Goal: Entertainment & Leisure: Browse casually

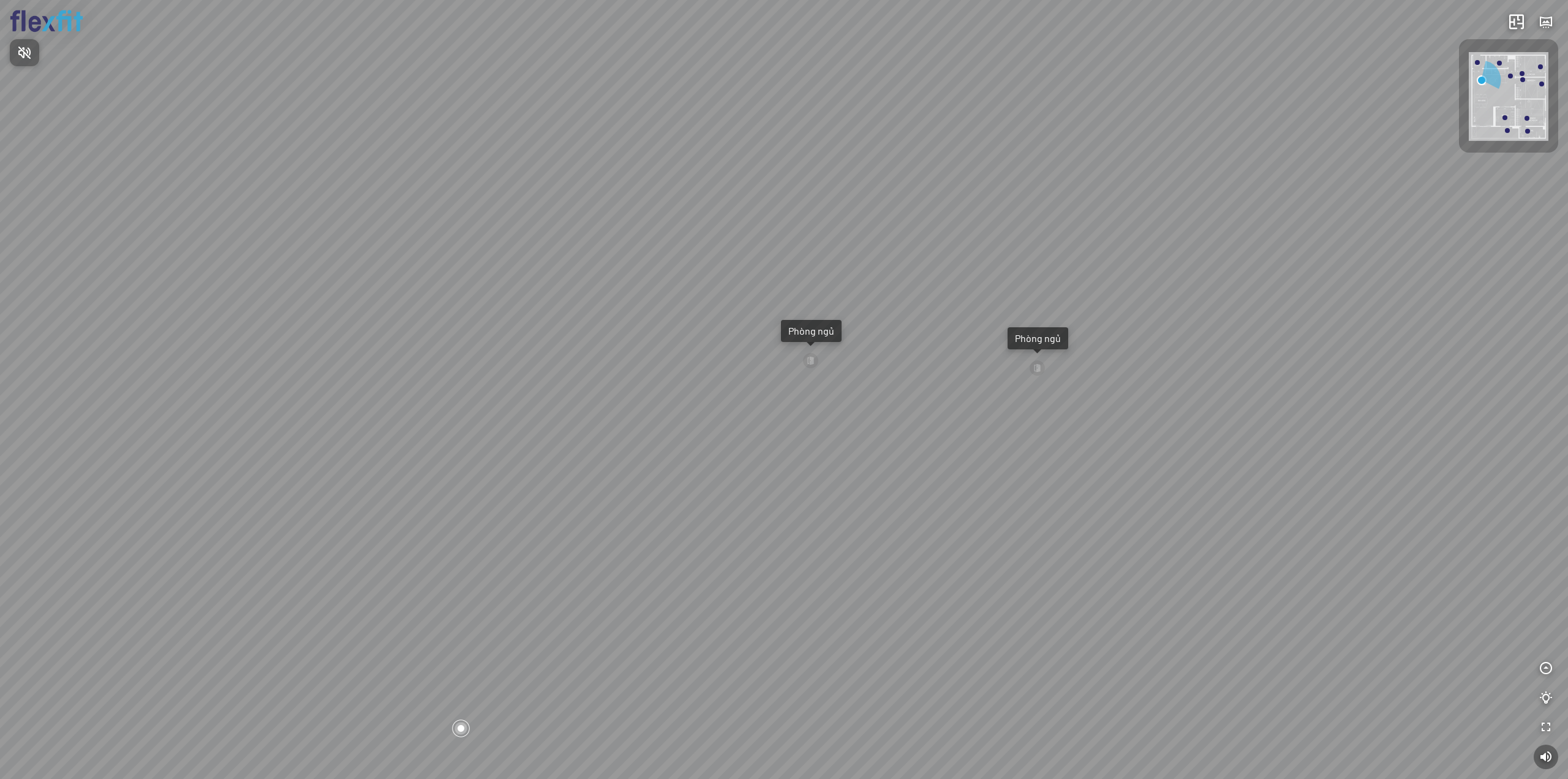
drag, startPoint x: 1309, startPoint y: 390, endPoint x: 1276, endPoint y: 387, distance: 33.1
click at [1276, 387] on div at bounding box center [784, 390] width 1568 height 779
drag, startPoint x: 1316, startPoint y: 304, endPoint x: 1170, endPoint y: 303, distance: 146.0
click at [1170, 303] on div "Ban công Bếp Phòng ngủ master Phòng ngủ Phòng ngủ" at bounding box center [784, 390] width 1568 height 779
drag, startPoint x: 1164, startPoint y: 303, endPoint x: 1062, endPoint y: 313, distance: 102.5
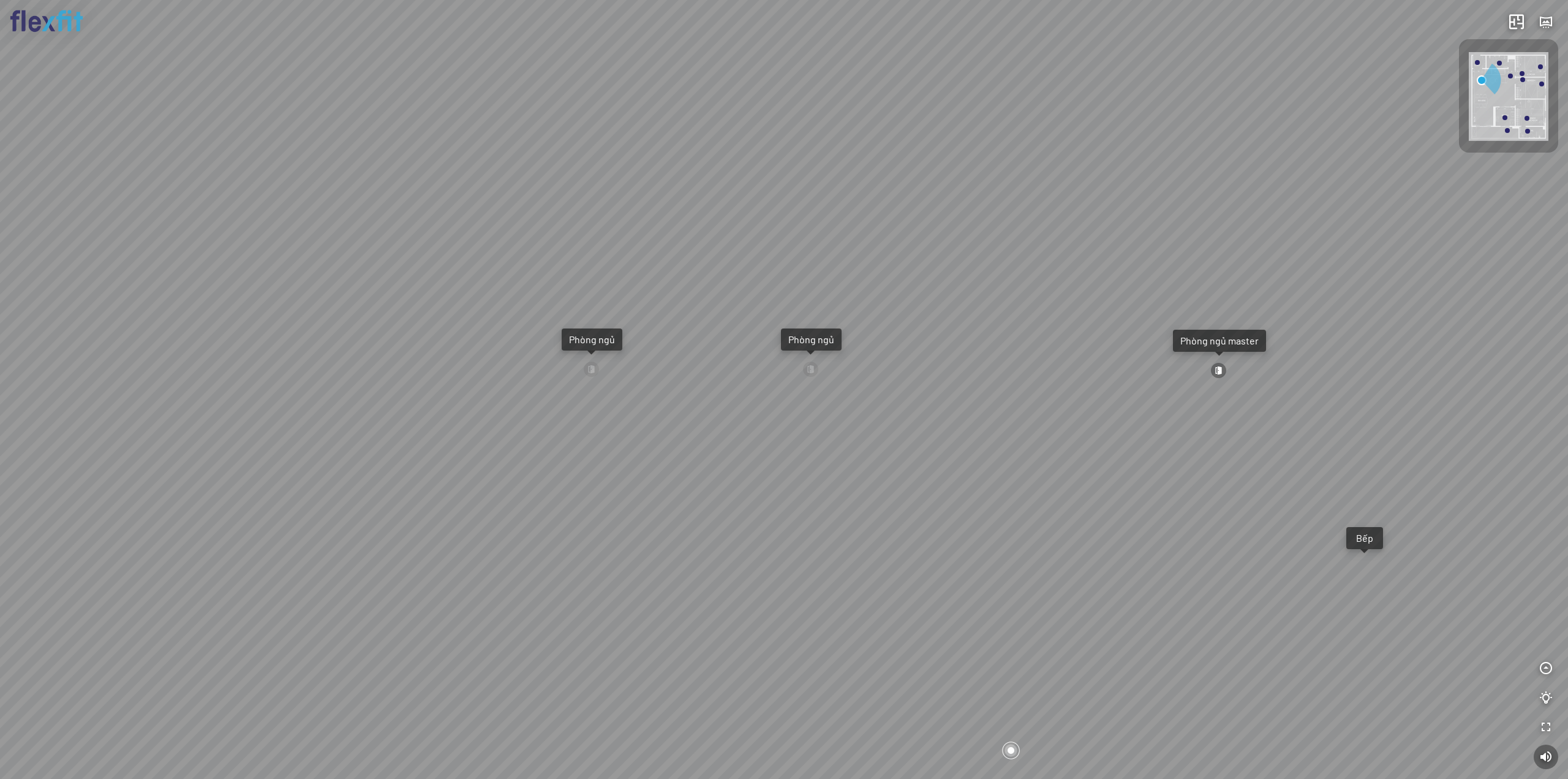
click at [1063, 313] on div "Ban công Bếp Phòng ngủ master Phòng ngủ Phòng ngủ" at bounding box center [784, 390] width 1568 height 779
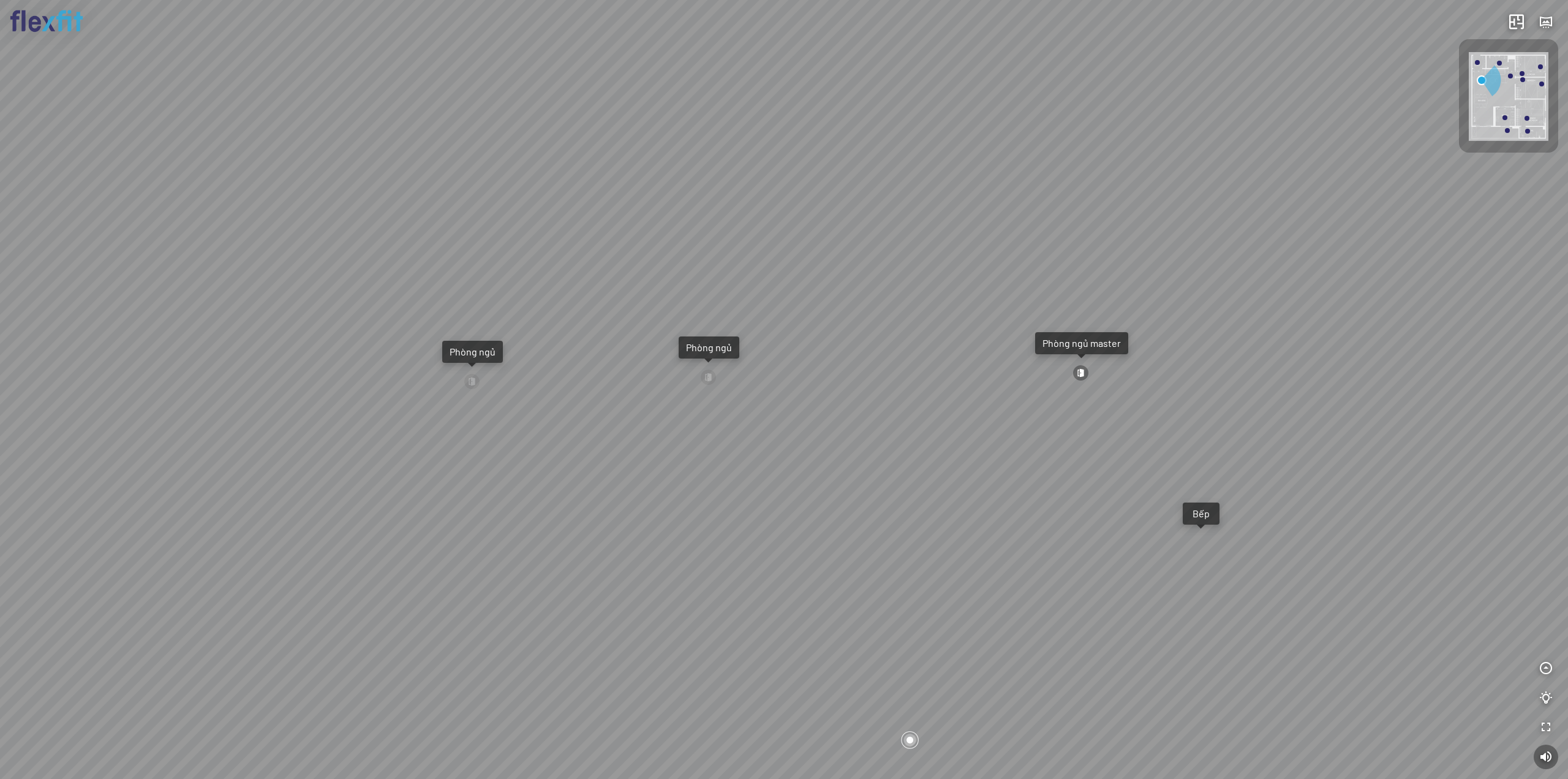
drag, startPoint x: 1060, startPoint y: 313, endPoint x: 982, endPoint y: 320, distance: 78.3
click at [983, 320] on div "Ban công Bếp Phòng ngủ master Phòng ngủ Phòng ngủ" at bounding box center [784, 390] width 1568 height 779
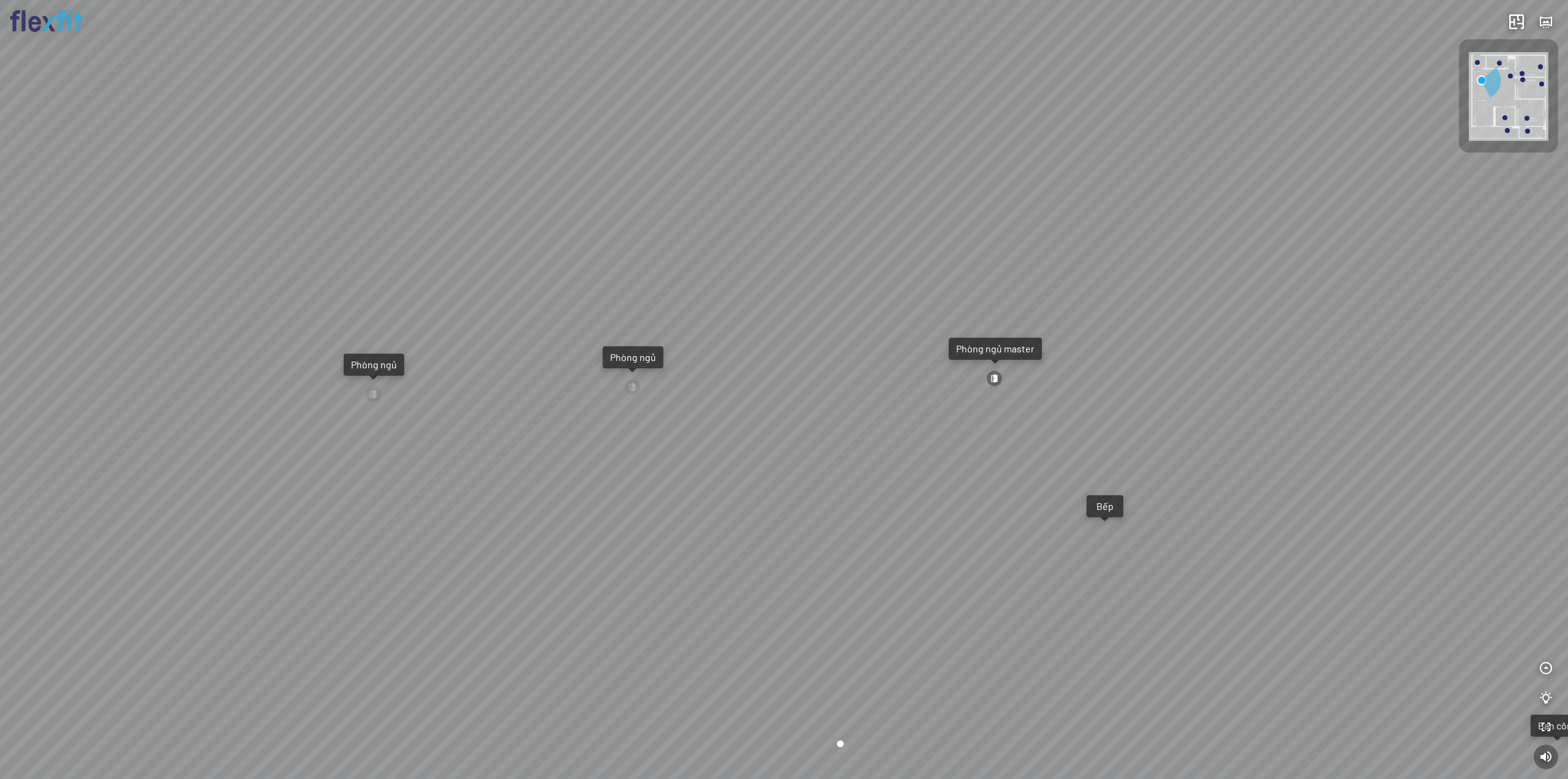
drag, startPoint x: 969, startPoint y: 320, endPoint x: 894, endPoint y: 325, distance: 75.2
click at [894, 325] on div "Ban công Bếp Phòng ngủ master Phòng ngủ Phòng ngủ" at bounding box center [784, 390] width 1568 height 779
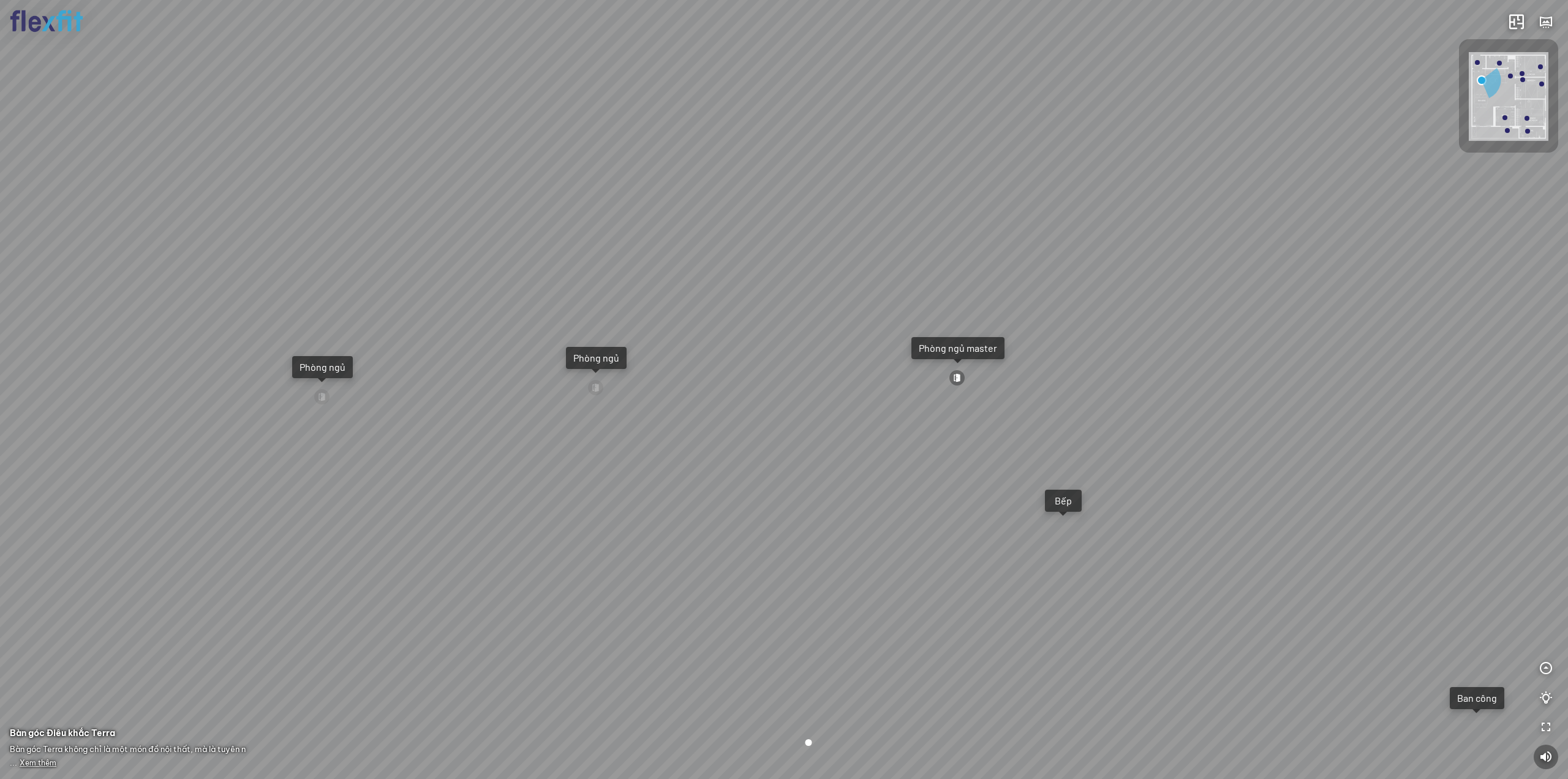
click at [957, 430] on div "Ban công Bếp Phòng ngủ master Phòng ngủ Phòng ngủ" at bounding box center [784, 390] width 1568 height 779
click at [954, 414] on div "Ban công Bếp Phòng ngủ master Phòng ngủ Phòng ngủ" at bounding box center [784, 390] width 1568 height 779
click at [955, 410] on div "Ban công Bếp Phòng ngủ master Phòng ngủ Phòng ngủ" at bounding box center [784, 390] width 1568 height 779
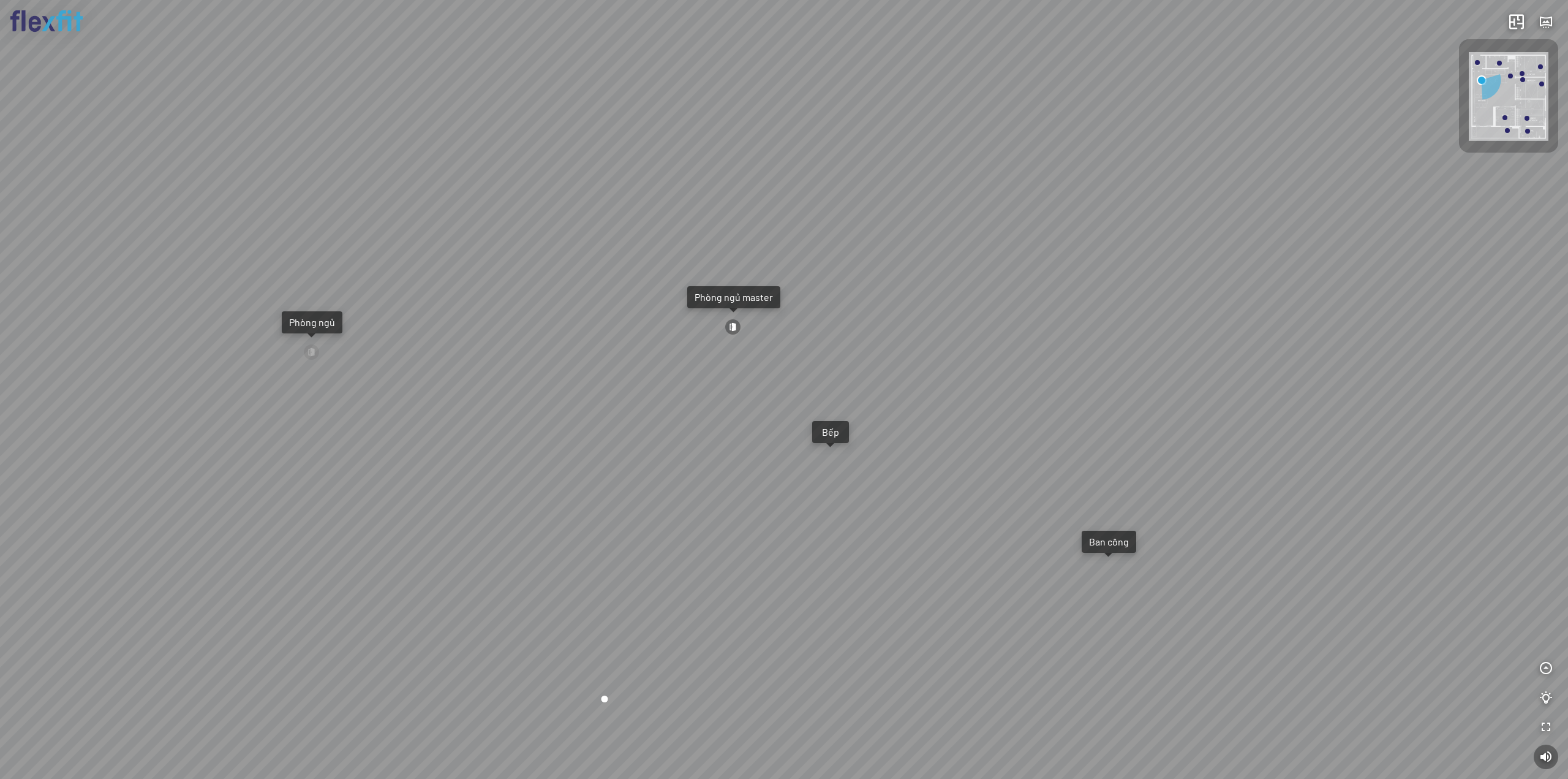
drag, startPoint x: 1234, startPoint y: 454, endPoint x: 996, endPoint y: 415, distance: 241.2
click at [996, 415] on div "Ban công Bếp Phòng ngủ master Phòng ngủ Phòng ngủ" at bounding box center [784, 390] width 1568 height 779
drag, startPoint x: 396, startPoint y: 406, endPoint x: 695, endPoint y: 441, distance: 301.0
click at [686, 440] on div "Ban công Bếp Phòng ngủ master Phòng ngủ Phòng ngủ" at bounding box center [784, 390] width 1568 height 779
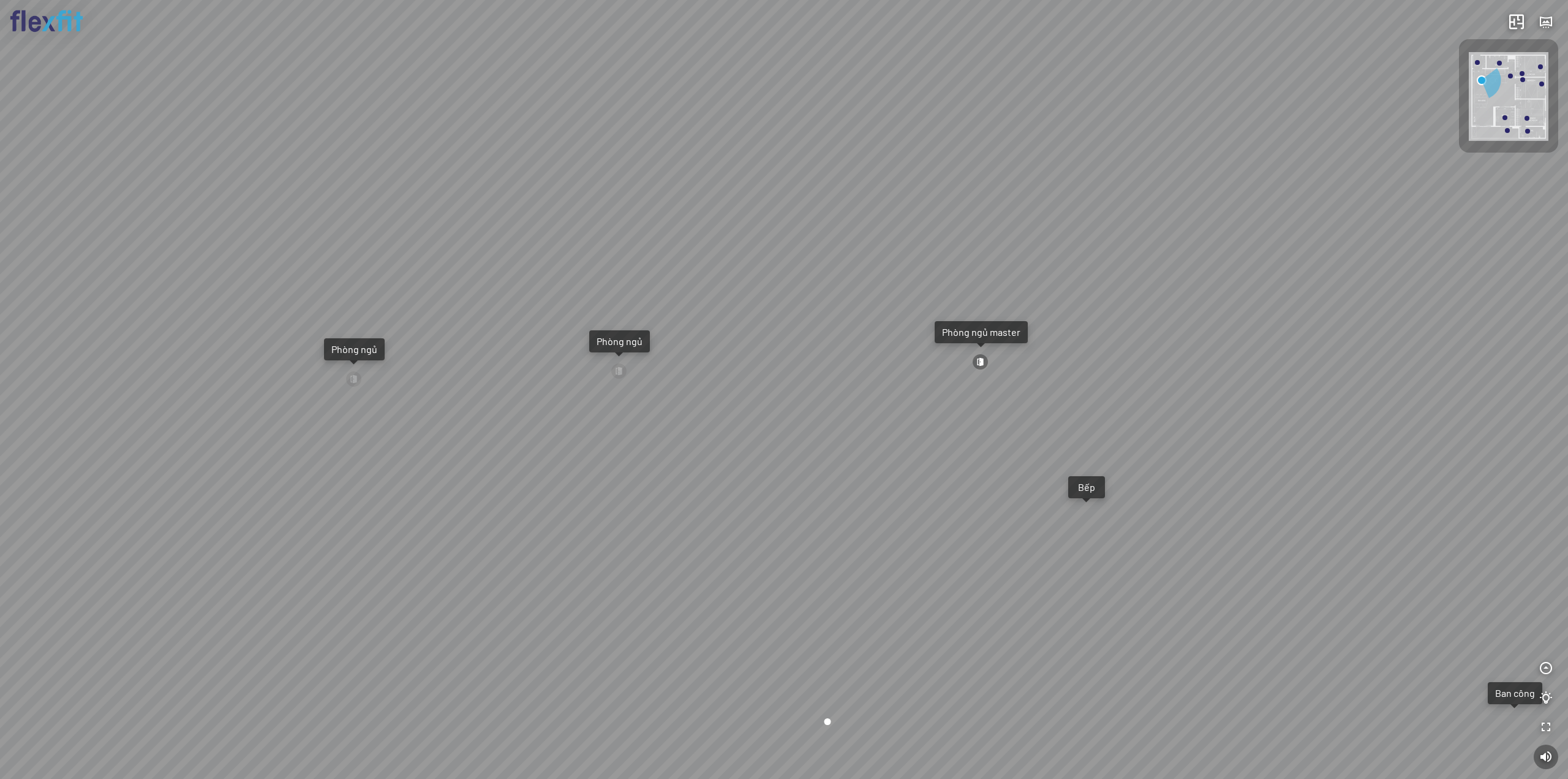
drag, startPoint x: 686, startPoint y: 436, endPoint x: 777, endPoint y: 443, distance: 91.3
click at [776, 443] on div "Ban công Bếp Phòng ngủ master Phòng ngủ Phòng ngủ" at bounding box center [784, 390] width 1568 height 779
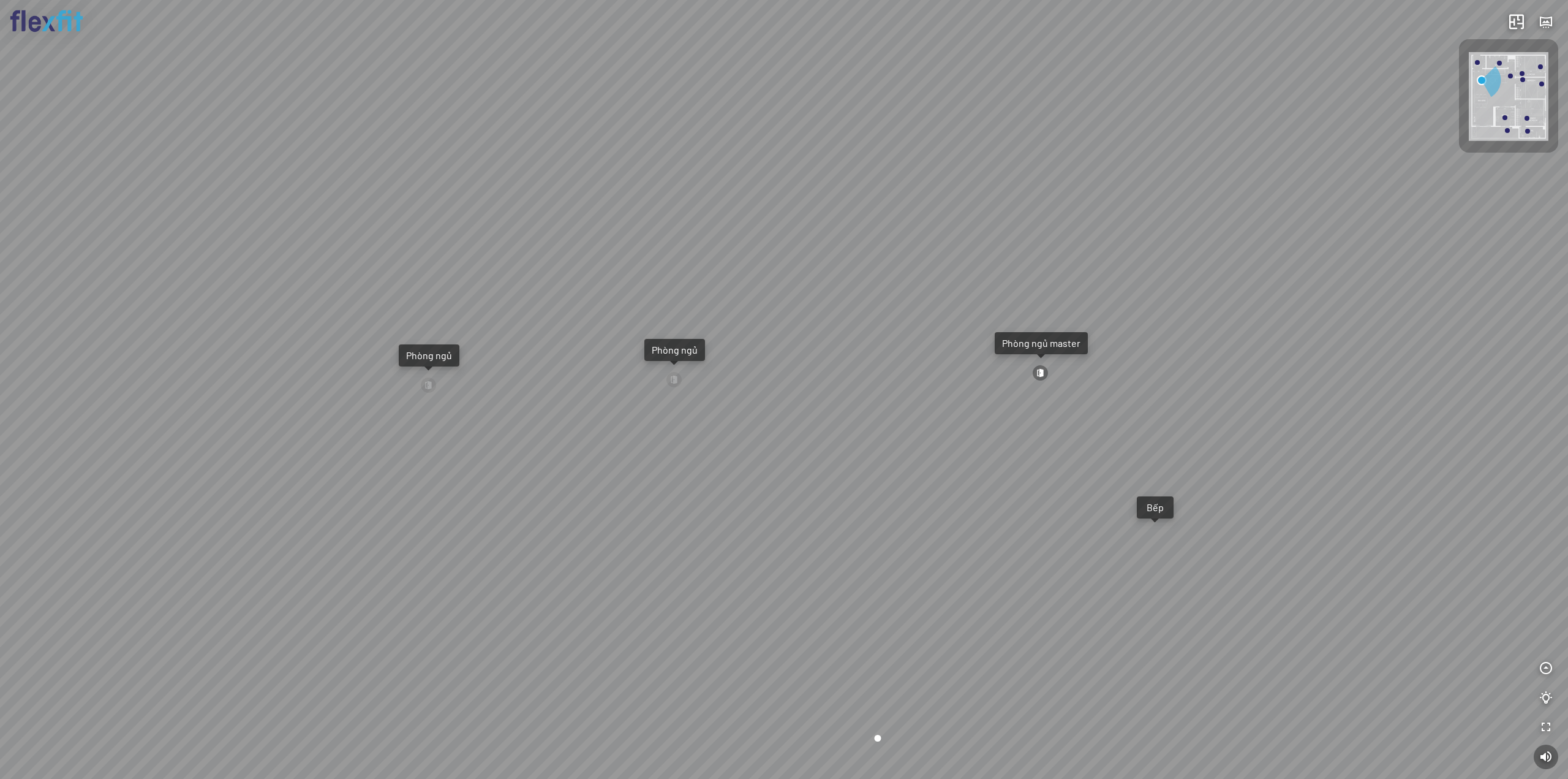
drag, startPoint x: 791, startPoint y: 446, endPoint x: 883, endPoint y: 454, distance: 92.3
click at [883, 454] on div "Ban công Bếp Phòng ngủ master Phòng ngủ Phòng ngủ" at bounding box center [784, 390] width 1568 height 779
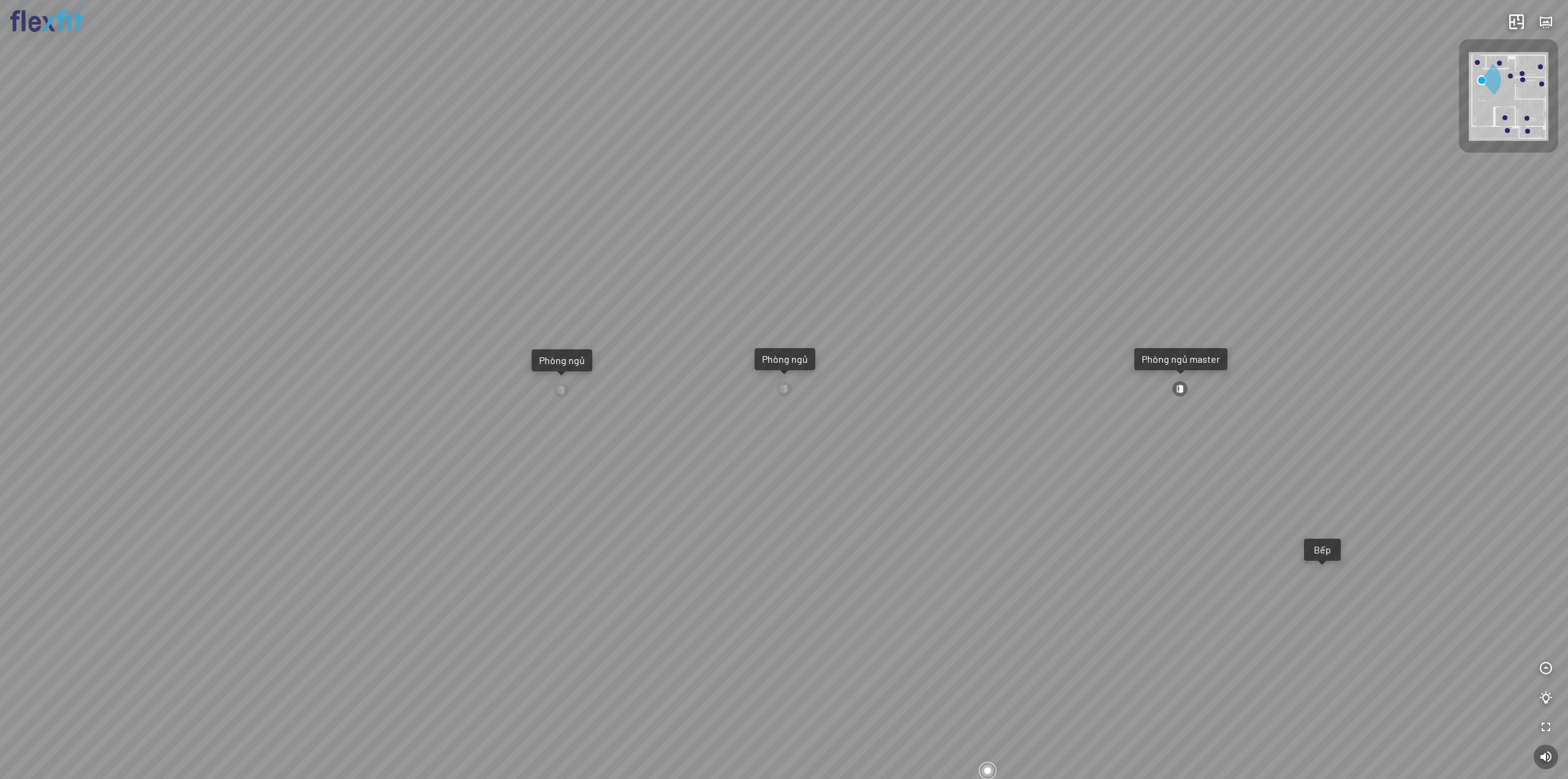
drag, startPoint x: 889, startPoint y: 454, endPoint x: 903, endPoint y: 456, distance: 14.1
click at [903, 456] on div "Ban công Bếp Phòng ngủ master Phòng ngủ Phòng ngủ" at bounding box center [784, 390] width 1568 height 779
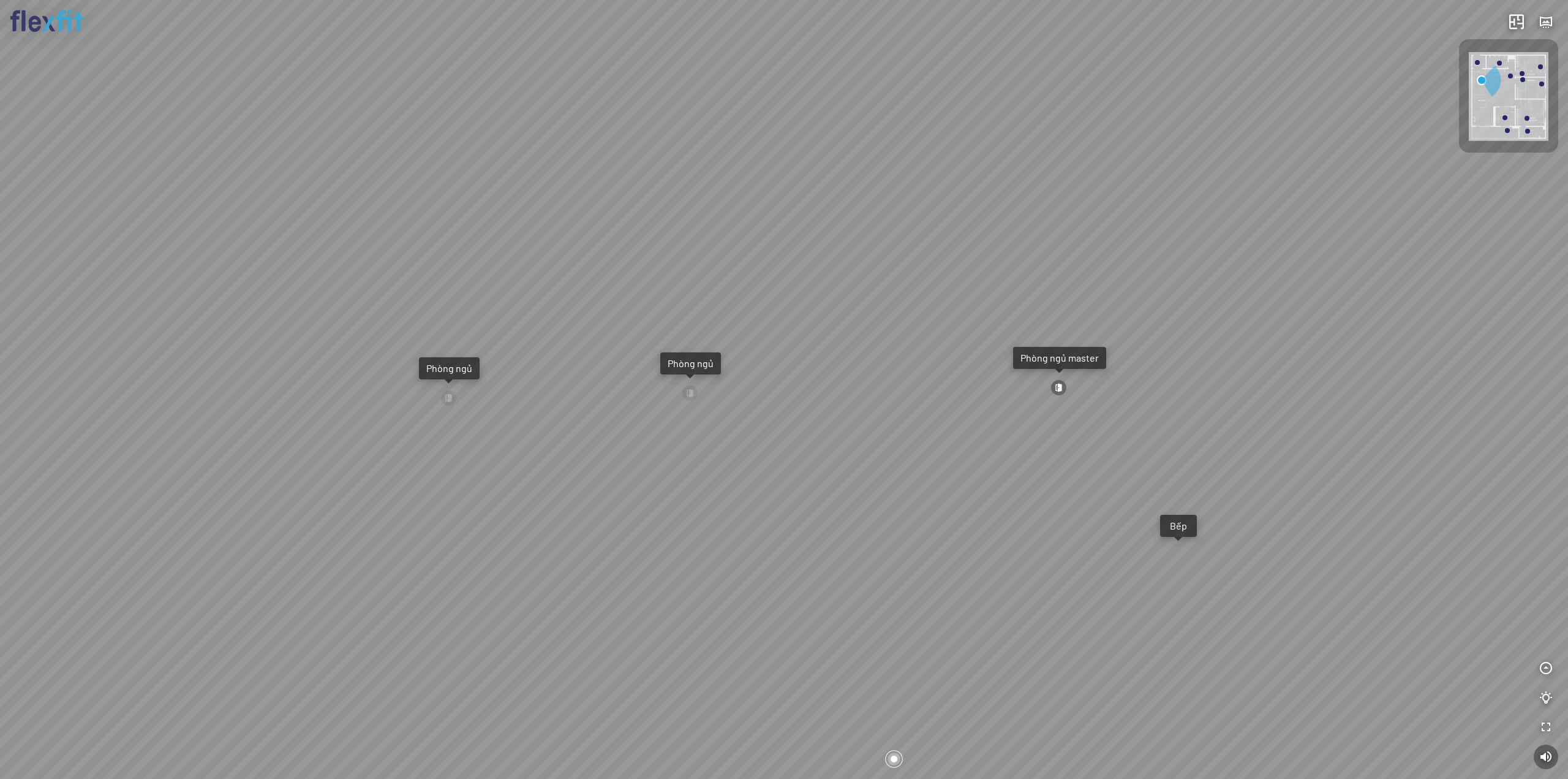
drag, startPoint x: 878, startPoint y: 447, endPoint x: 658, endPoint y: 442, distance: 220.1
click at [717, 443] on div "Ban công Bếp Phòng ngủ master Phòng ngủ Phòng ngủ" at bounding box center [784, 390] width 1568 height 779
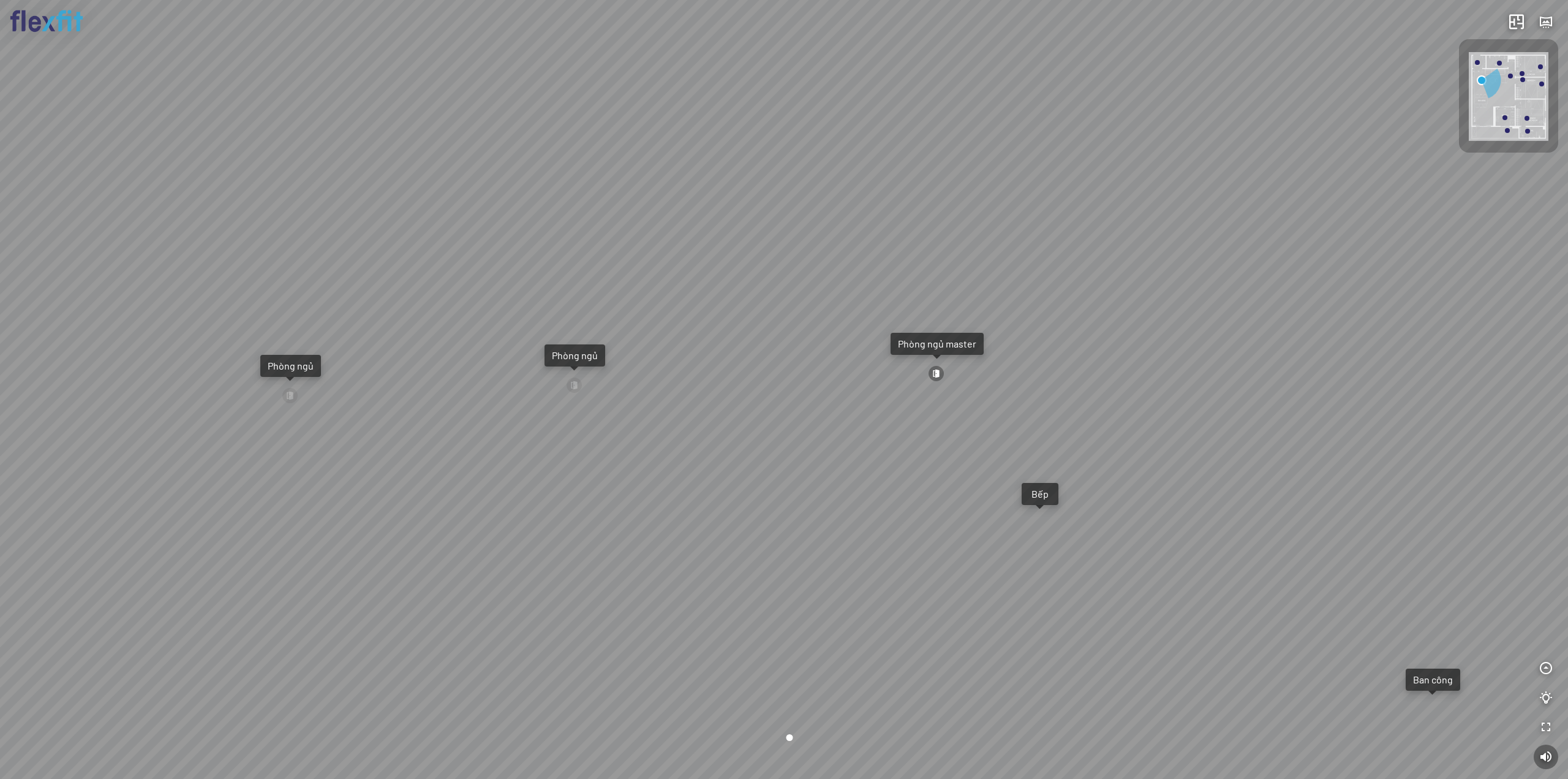
drag, startPoint x: 843, startPoint y: 448, endPoint x: 617, endPoint y: 434, distance: 226.4
click at [630, 437] on div "Ban công Bếp Phòng ngủ master Phòng ngủ Phòng ngủ" at bounding box center [784, 390] width 1568 height 779
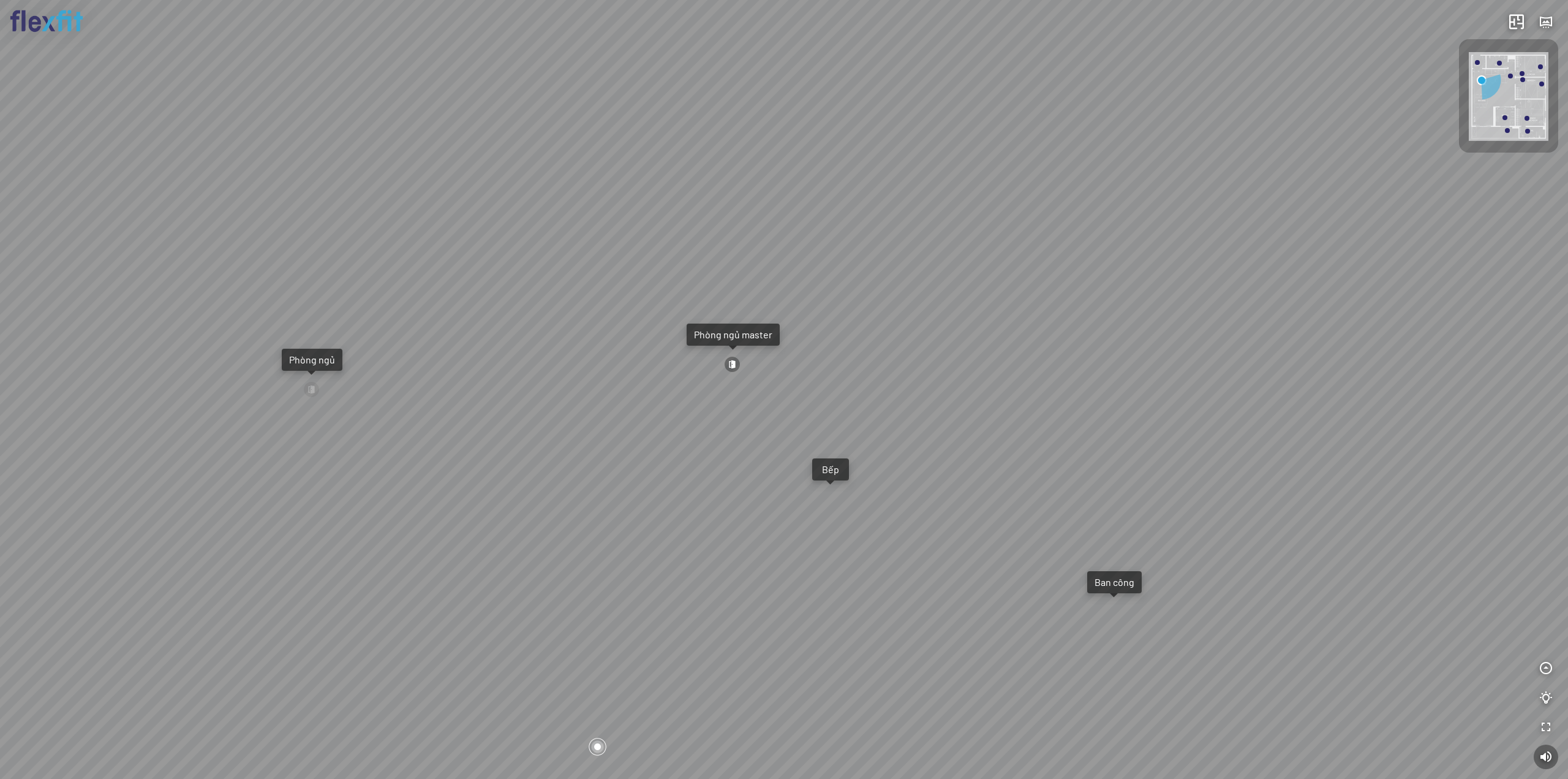
drag, startPoint x: 457, startPoint y: 422, endPoint x: 595, endPoint y: 436, distance: 138.7
click at [595, 436] on div "Ban công Bếp Phòng ngủ master Phòng ngủ Phòng ngủ" at bounding box center [784, 390] width 1568 height 779
drag, startPoint x: 565, startPoint y: 436, endPoint x: 732, endPoint y: 444, distance: 167.2
click at [684, 439] on div "Ban công Bếp Phòng ngủ master Phòng ngủ Phòng ngủ" at bounding box center [784, 390] width 1568 height 779
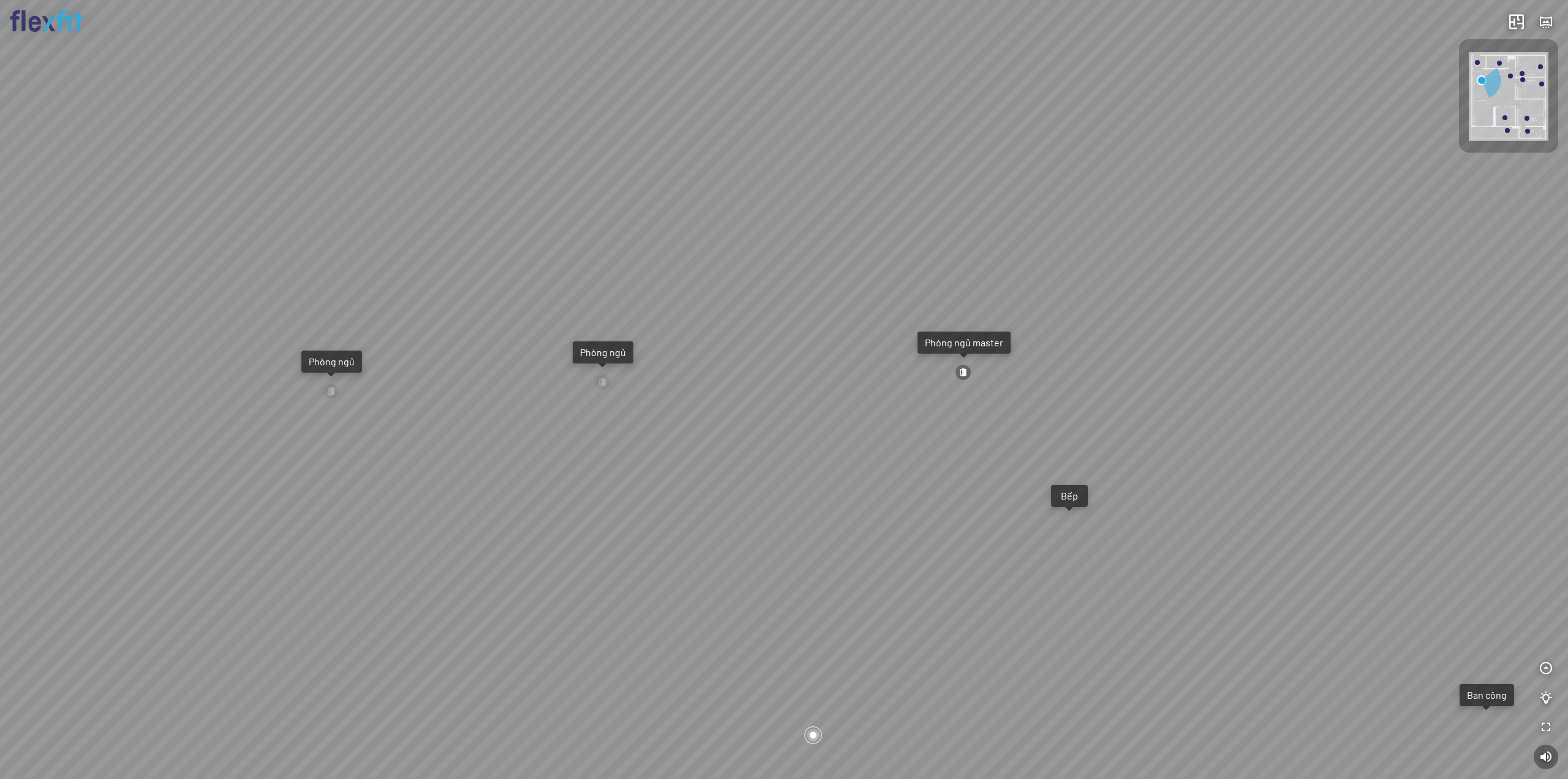
drag, startPoint x: 665, startPoint y: 452, endPoint x: 783, endPoint y: 453, distance: 118.0
click at [732, 453] on div "Ban công Bếp Phòng ngủ master Phòng ngủ Phòng ngủ" at bounding box center [784, 390] width 1568 height 779
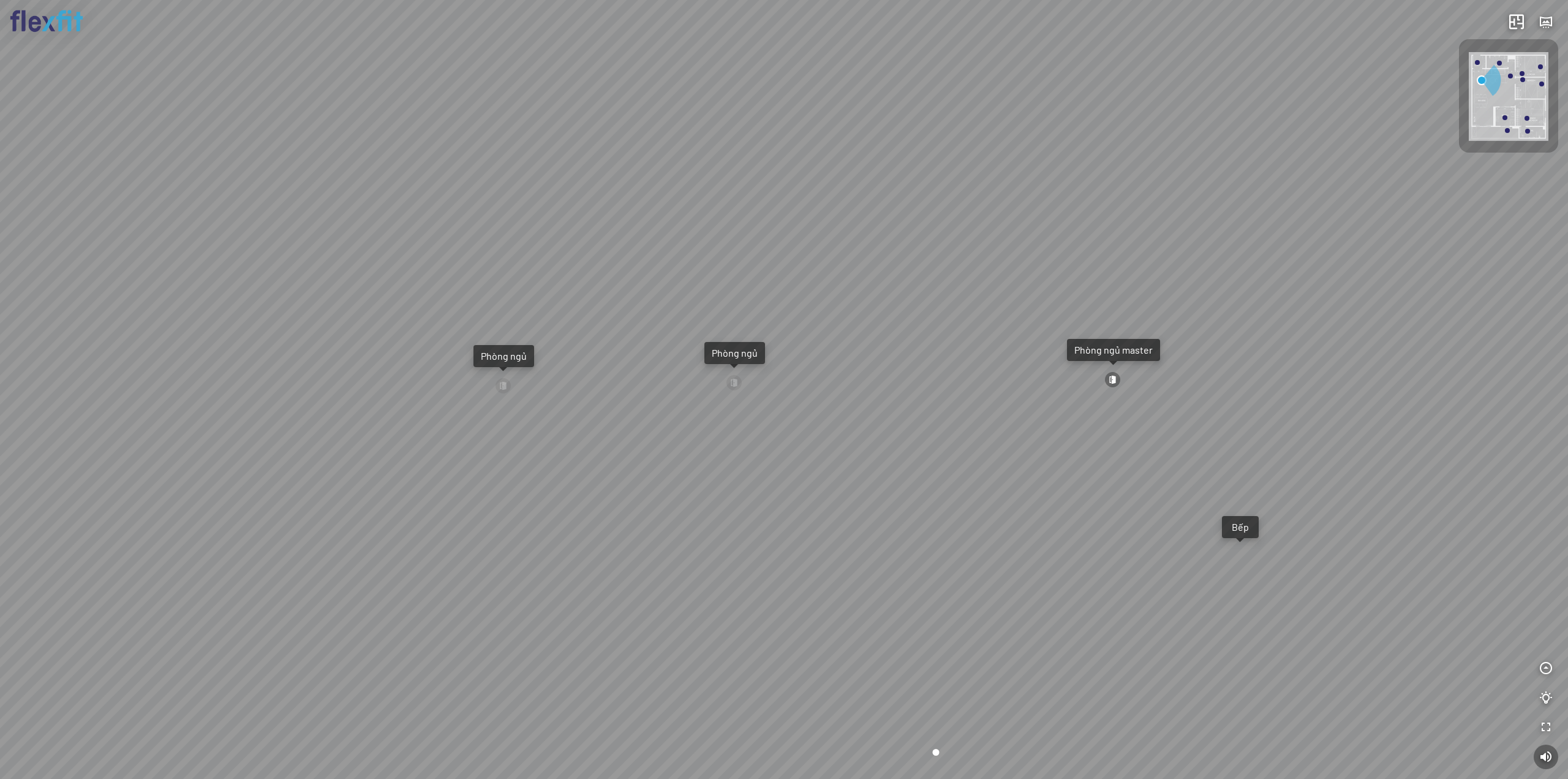
drag, startPoint x: 696, startPoint y: 453, endPoint x: 783, endPoint y: 454, distance: 87.0
click at [741, 452] on div "Ban công Bếp Phòng ngủ master Phòng ngủ Phòng ngủ" at bounding box center [784, 390] width 1568 height 779
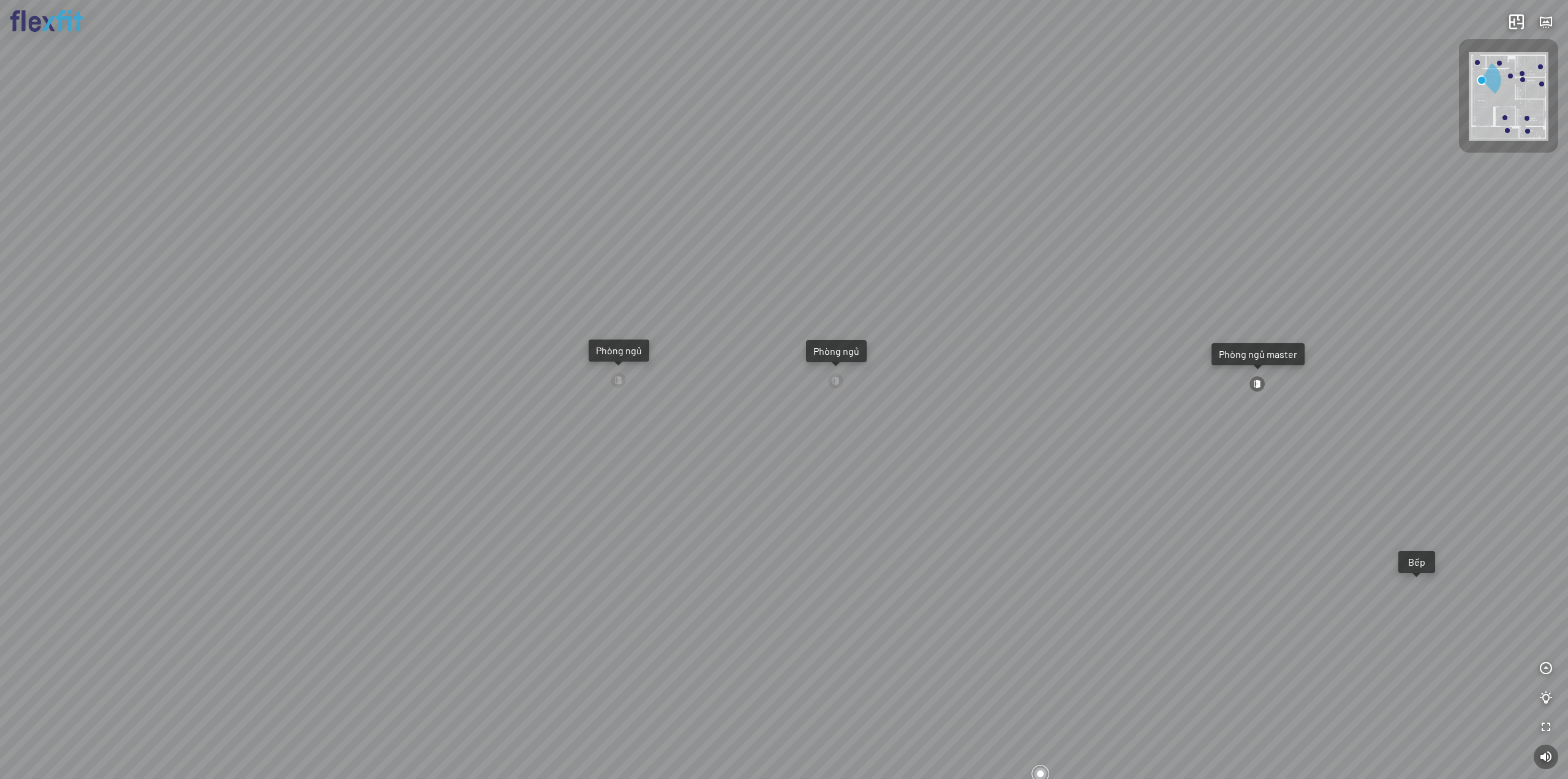
click at [62, 24] on img at bounding box center [46, 21] width 73 height 23
click at [1540, 669] on icon "button" at bounding box center [1545, 668] width 14 height 14
click at [1539, 763] on icon "button" at bounding box center [1545, 756] width 14 height 14
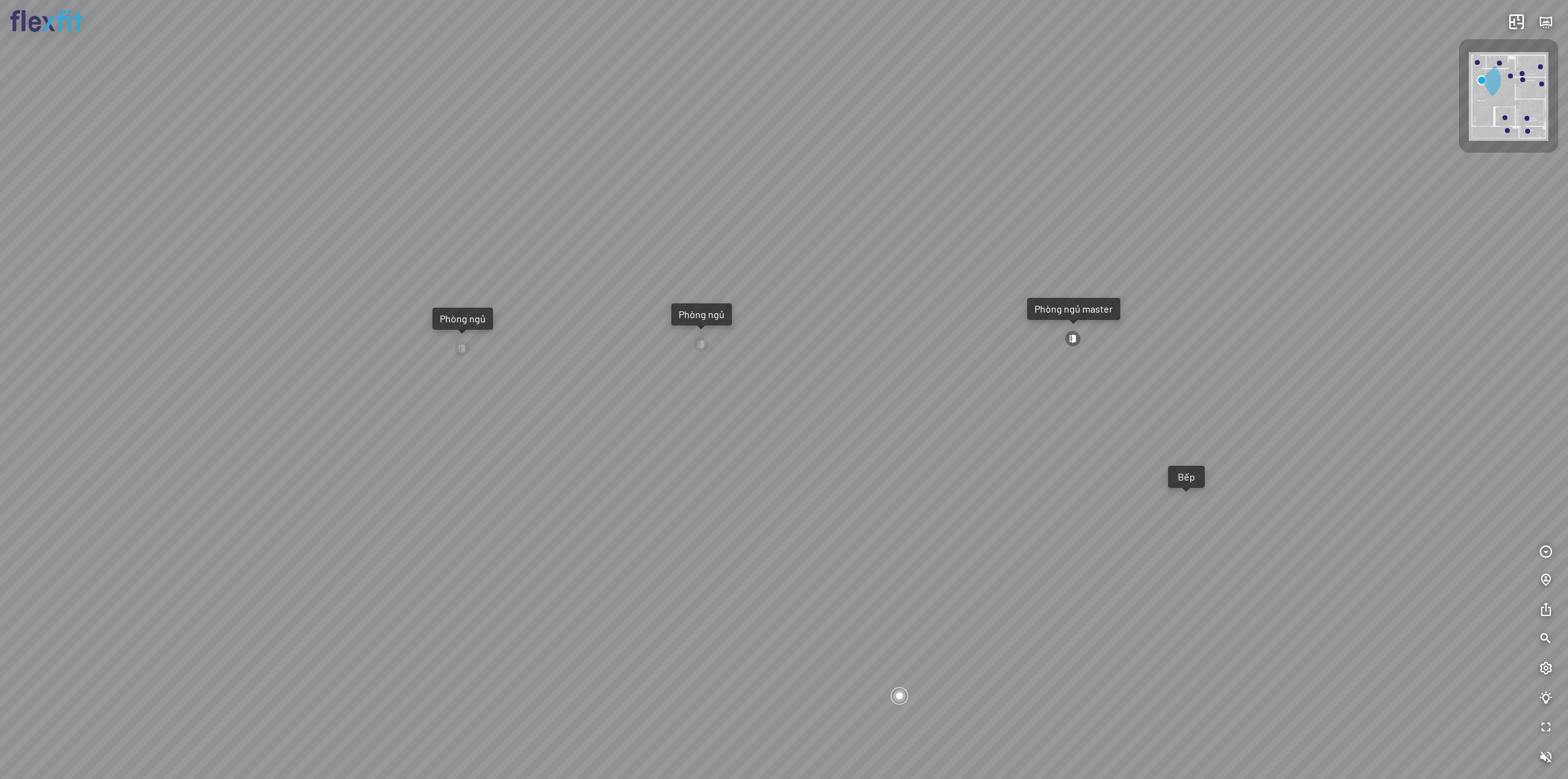
drag, startPoint x: 1233, startPoint y: 571, endPoint x: 959, endPoint y: 511, distance: 280.5
click at [969, 511] on div "Ban công Bếp Phòng ngủ master Phòng ngủ Phòng ngủ" at bounding box center [784, 390] width 1568 height 779
